Goal: Task Accomplishment & Management: Use online tool/utility

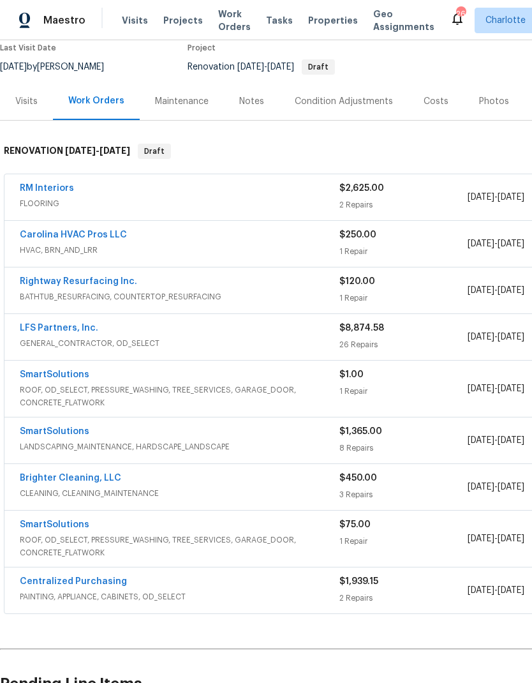
scroll to position [112, 0]
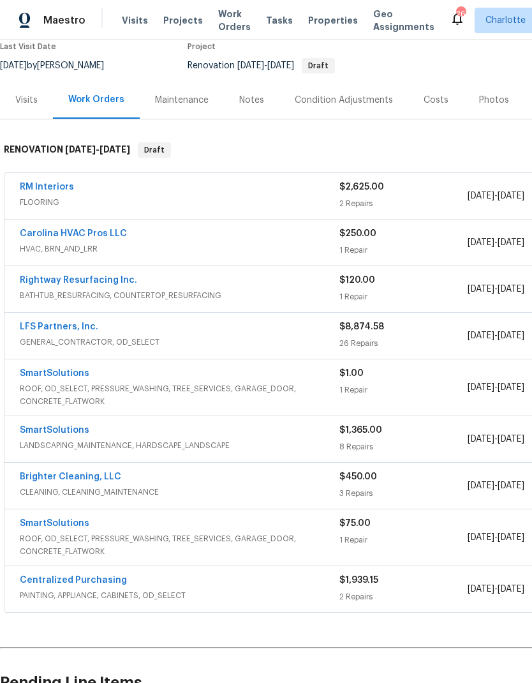
click at [75, 371] on link "SmartSolutions" at bounding box center [55, 373] width 70 height 9
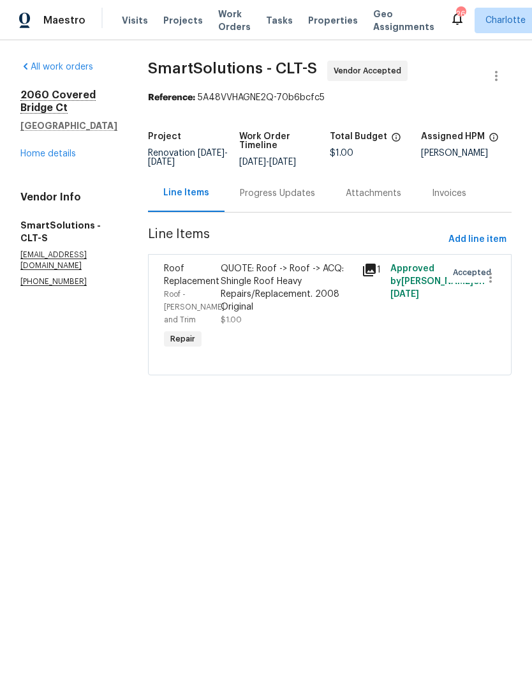
click at [288, 212] on div "Progress Updates" at bounding box center [278, 193] width 106 height 38
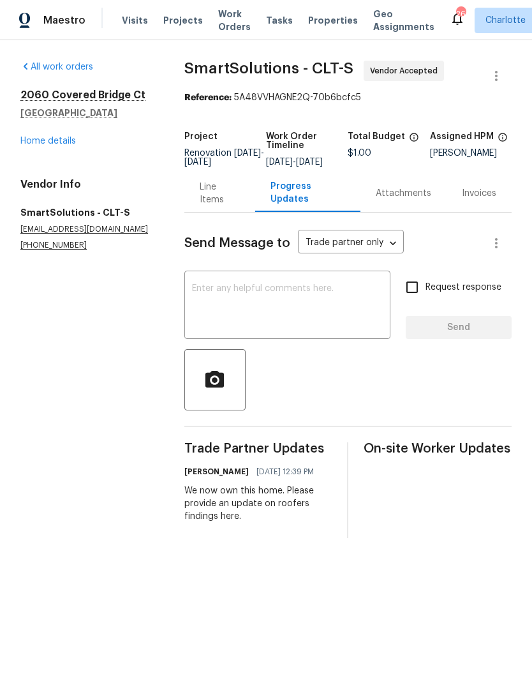
click at [217, 198] on div "Line Items" at bounding box center [220, 194] width 40 height 26
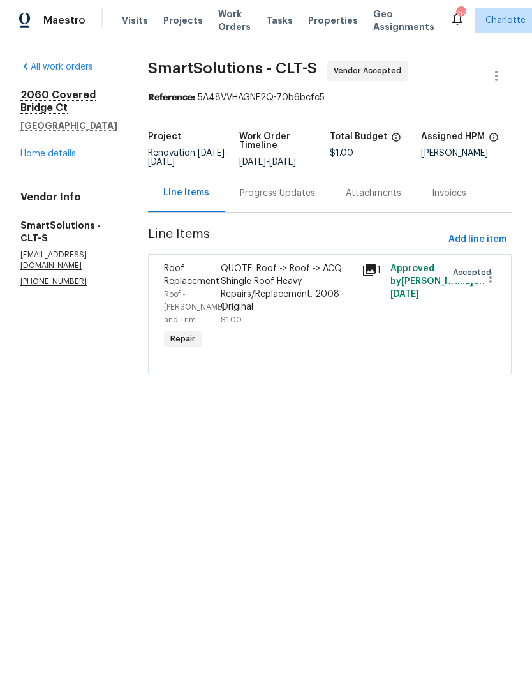
click at [283, 200] on div "Progress Updates" at bounding box center [277, 193] width 75 height 13
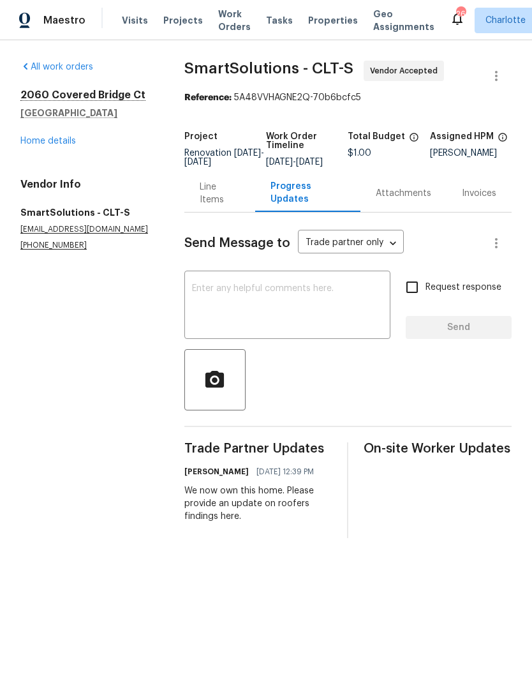
click at [292, 306] on textarea at bounding box center [287, 306] width 191 height 45
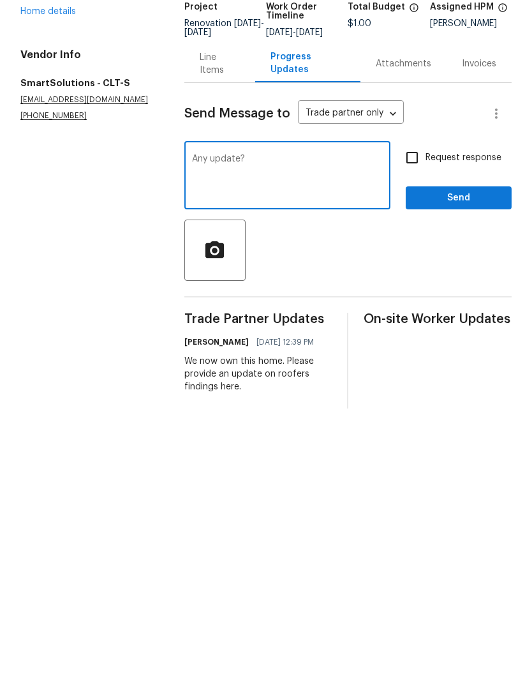
type textarea "Any update?"
click at [419, 274] on input "Request response" at bounding box center [412, 287] width 27 height 27
checkbox input "true"
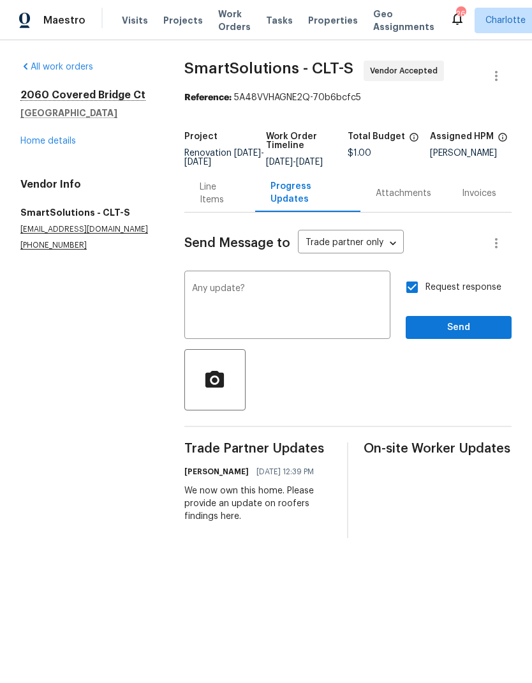
click at [464, 212] on div "Invoices" at bounding box center [479, 193] width 65 height 38
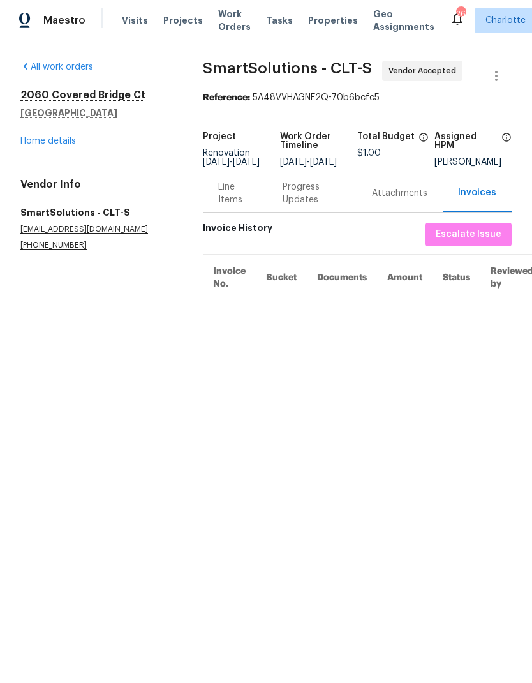
click at [219, 191] on div "Line Items" at bounding box center [235, 194] width 34 height 26
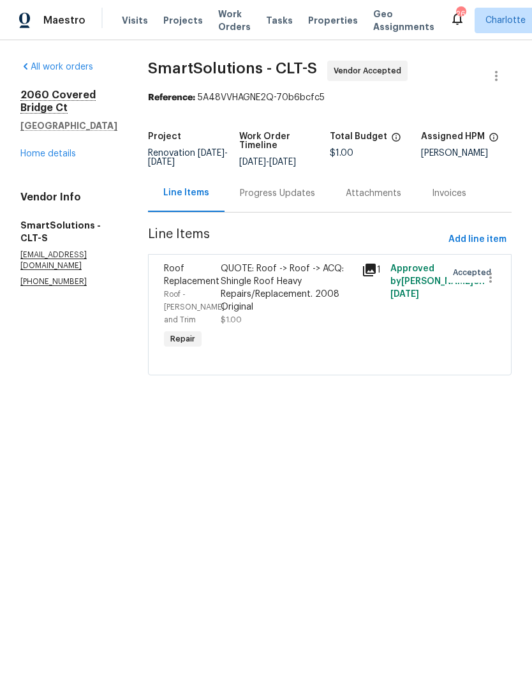
click at [306, 200] on div "Progress Updates" at bounding box center [277, 193] width 75 height 13
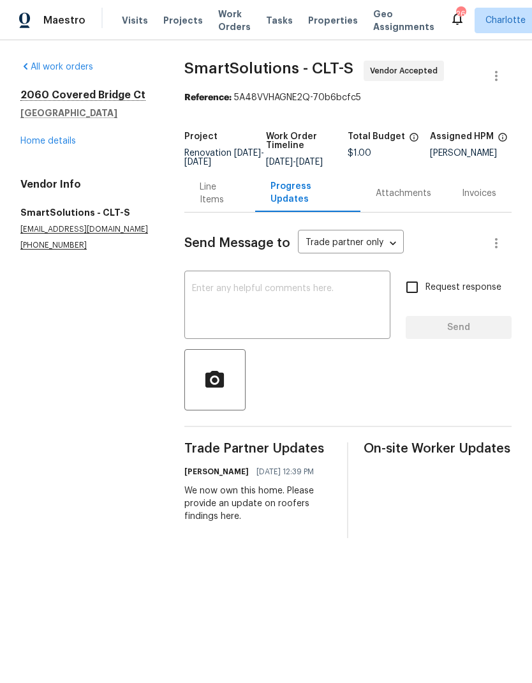
click at [304, 310] on textarea at bounding box center [287, 306] width 191 height 45
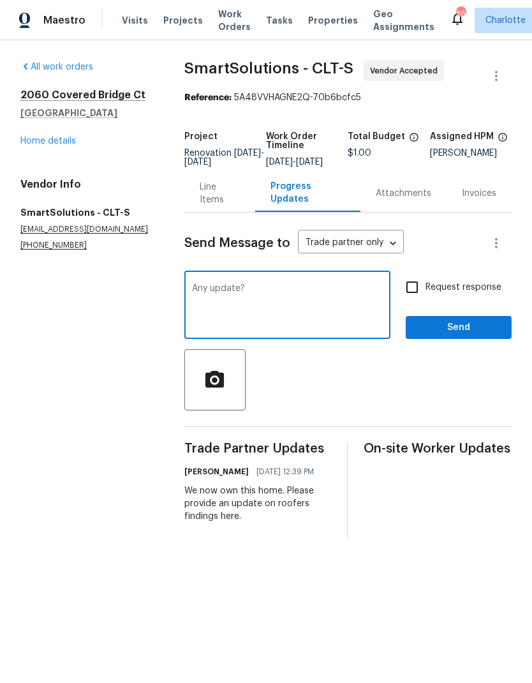
type textarea "Any update?"
click at [413, 299] on input "Request response" at bounding box center [412, 287] width 27 height 27
checkbox input "true"
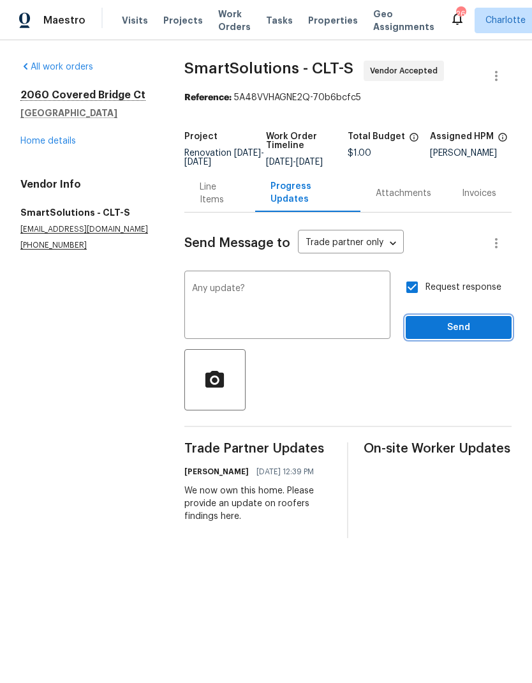
click at [473, 336] on span "Send" at bounding box center [458, 328] width 85 height 16
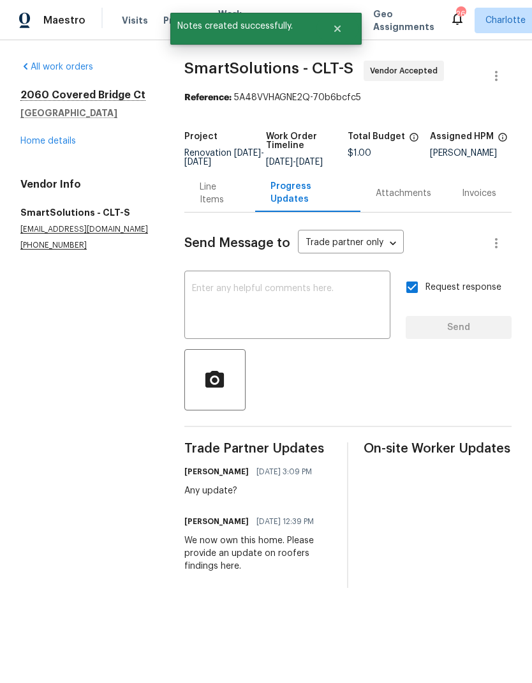
click at [38, 137] on link "Home details" at bounding box center [48, 141] width 56 height 9
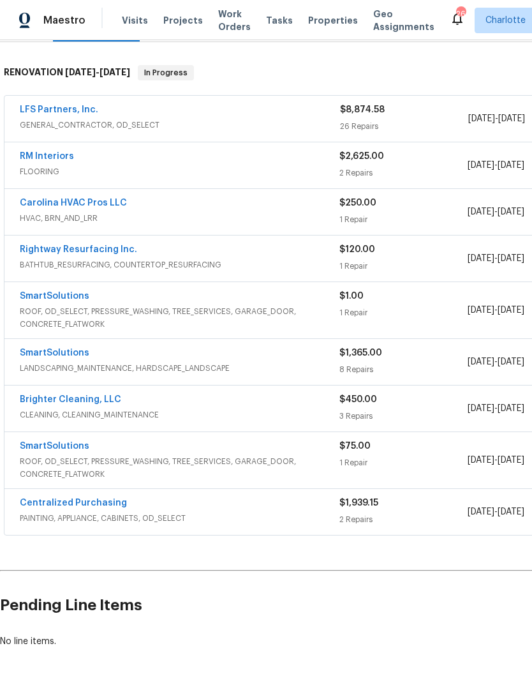
scroll to position [189, 0]
click at [64, 450] on link "SmartSolutions" at bounding box center [55, 445] width 70 height 9
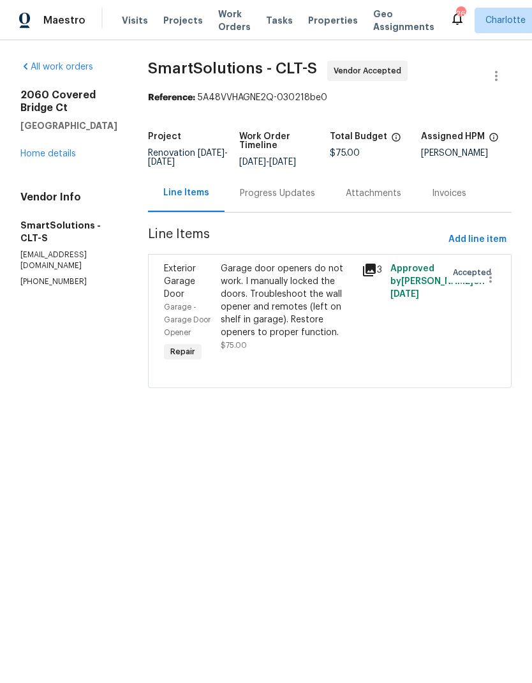
click at [296, 200] on div "Progress Updates" at bounding box center [277, 193] width 75 height 13
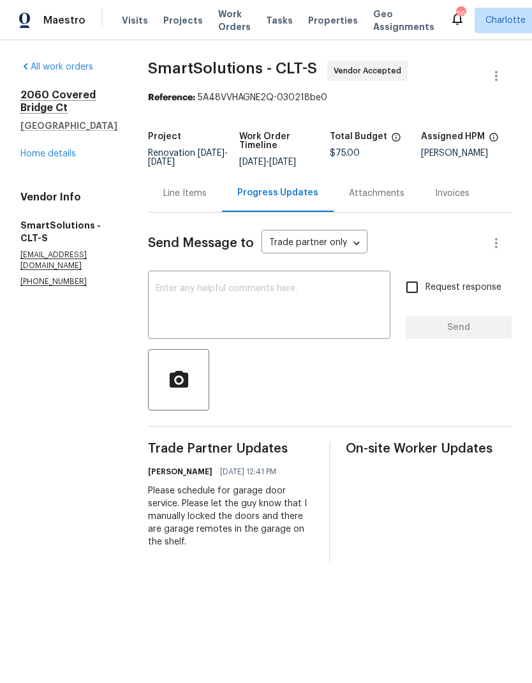
click at [29, 153] on link "Home details" at bounding box center [48, 153] width 56 height 9
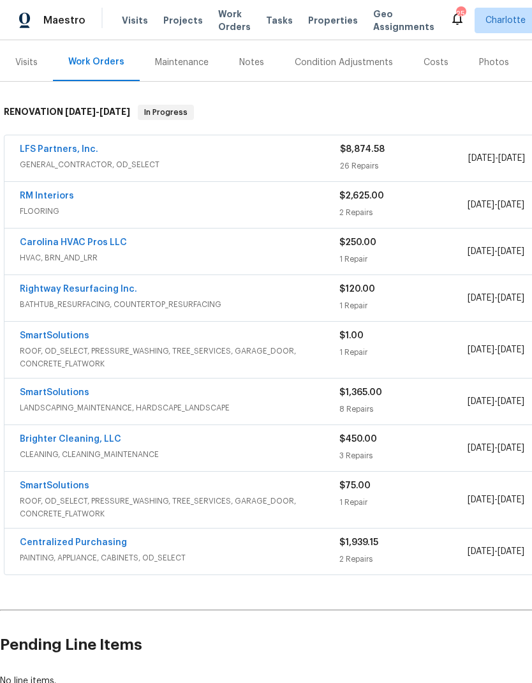
scroll to position [151, 0]
